Goal: Find specific page/section: Find specific page/section

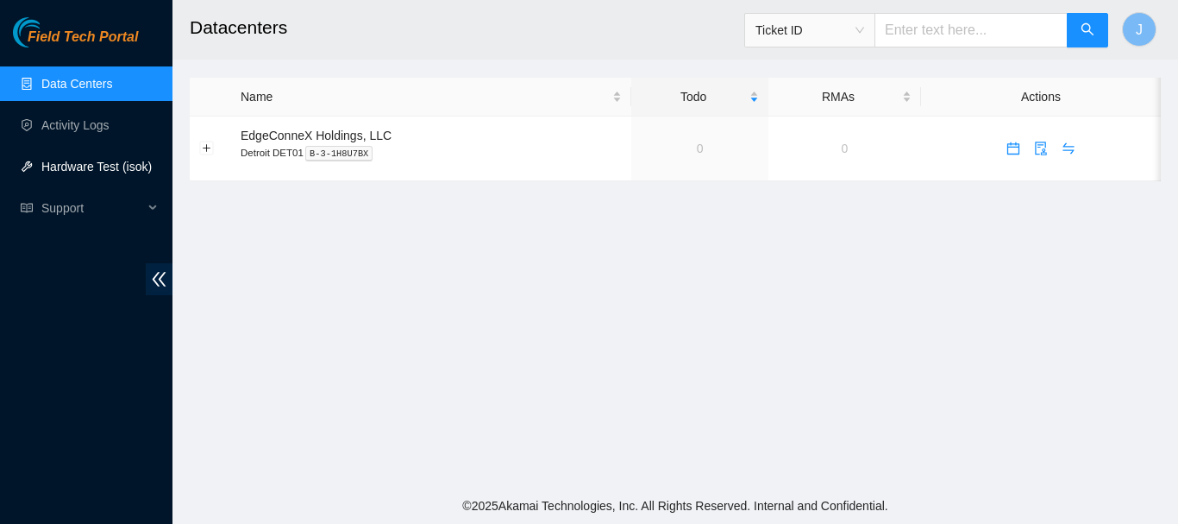
click at [84, 163] on link "Hardware Test (isok)" at bounding box center [96, 167] width 110 height 14
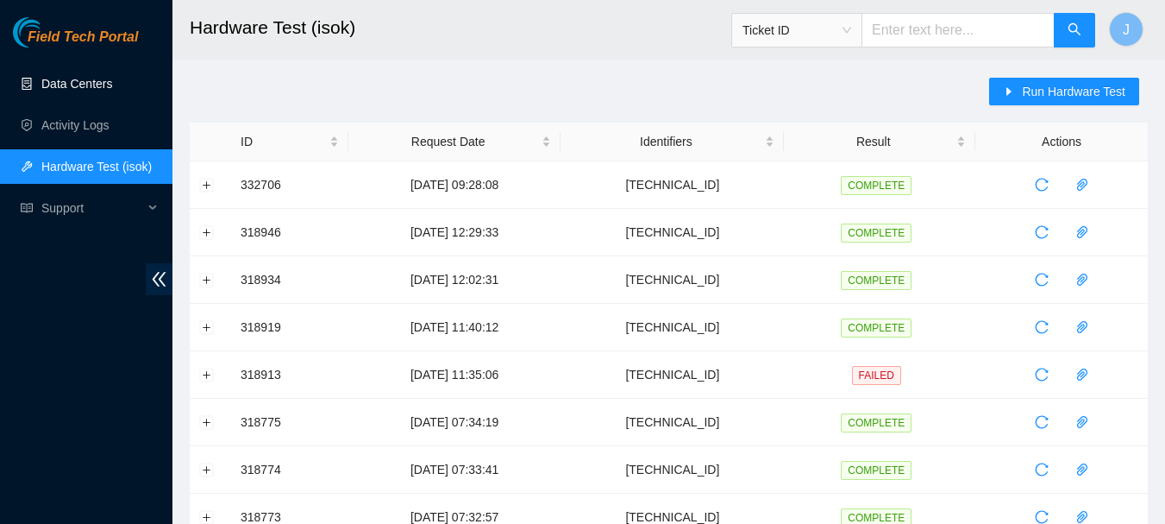
click at [86, 78] on link "Data Centers" at bounding box center [76, 84] width 71 height 14
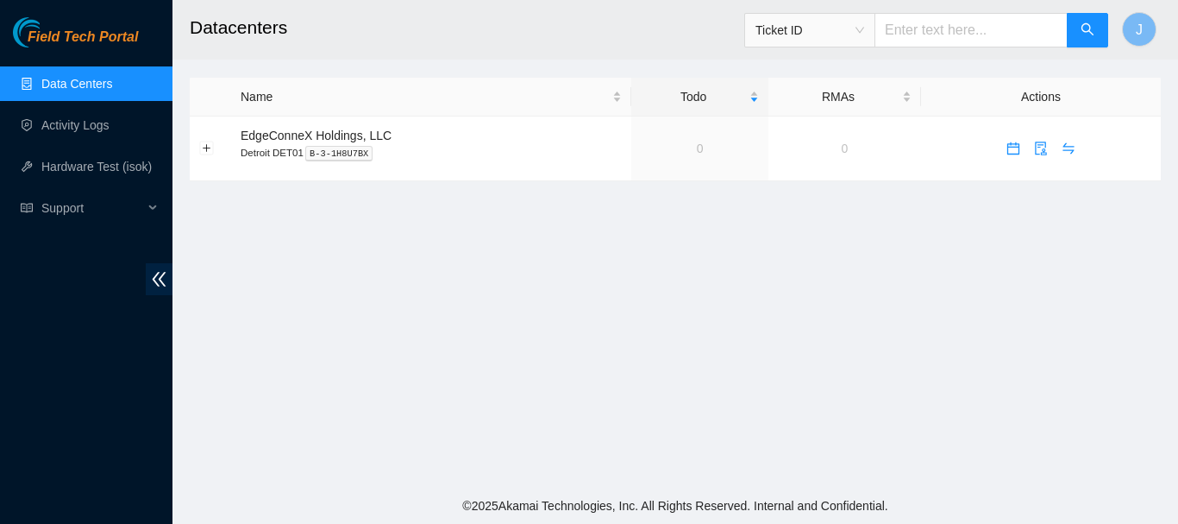
click at [86, 78] on link "Data Centers" at bounding box center [76, 84] width 71 height 14
